Goal: Find specific page/section: Find specific page/section

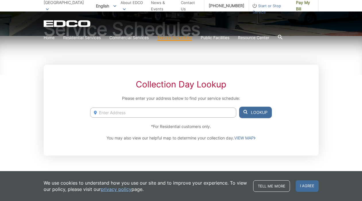
scroll to position [67, 0]
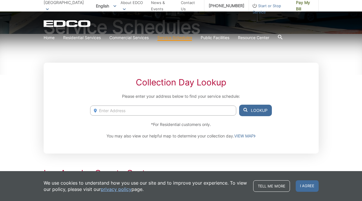
click at [215, 112] on input "Enter Address" at bounding box center [163, 110] width 146 height 10
type input "[STREET_ADDRESS]"
click at [250, 111] on button "Lookup" at bounding box center [255, 110] width 33 height 11
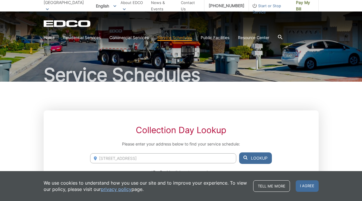
scroll to position [0, 0]
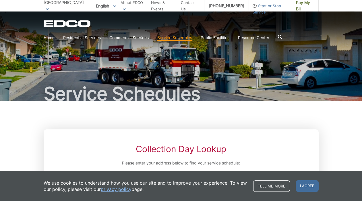
click at [57, 4] on span "[GEOGRAPHIC_DATA]" at bounding box center [64, 2] width 40 height 5
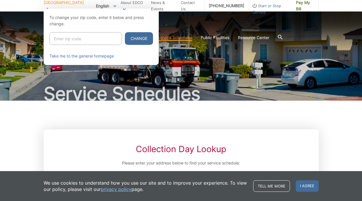
click at [67, 38] on input "Enter zip code" at bounding box center [85, 38] width 73 height 13
type input "90807"
click at [125, 32] on button "Change" at bounding box center [139, 38] width 28 height 13
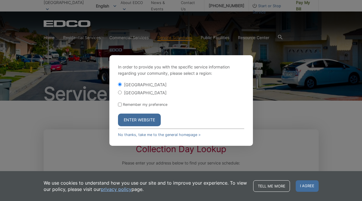
click at [140, 124] on button "Enter Website" at bounding box center [139, 119] width 43 height 13
